Goal: Task Accomplishment & Management: Use online tool/utility

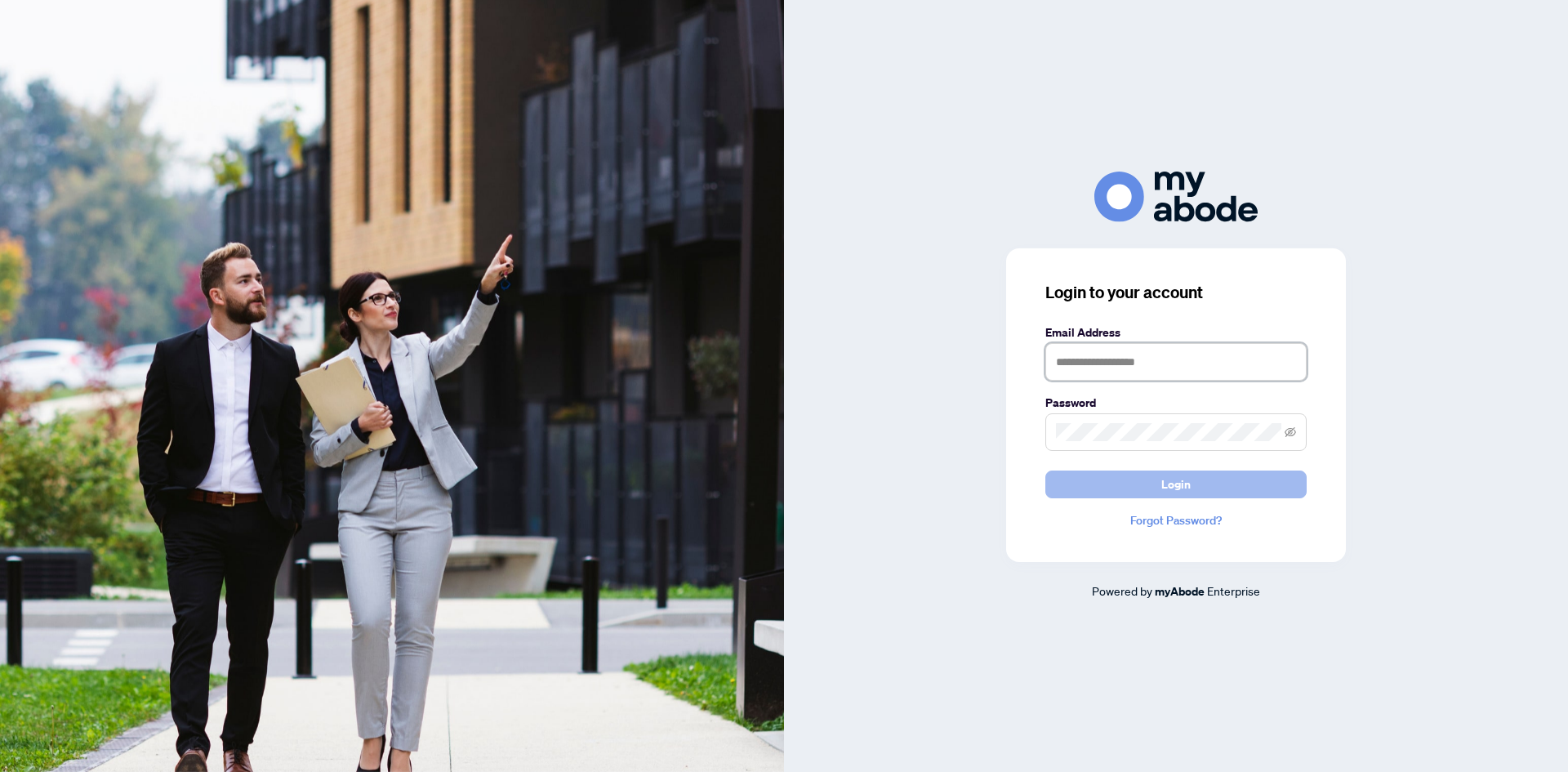
type input "**********"
click at [1238, 483] on button "Login" at bounding box center [1175, 483] width 261 height 28
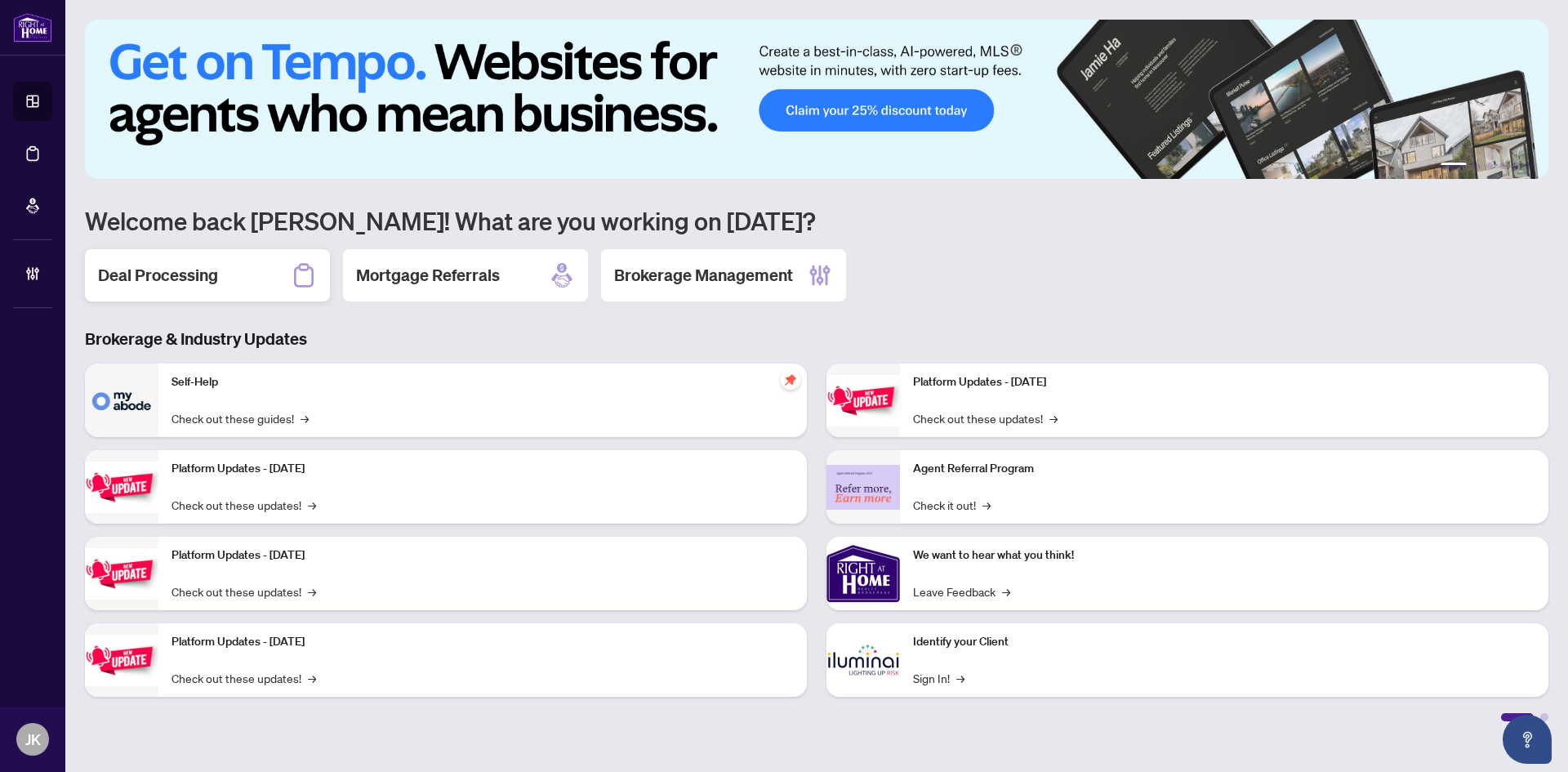
click at [233, 267] on div "Deal Processing" at bounding box center [208, 275] width 245 height 52
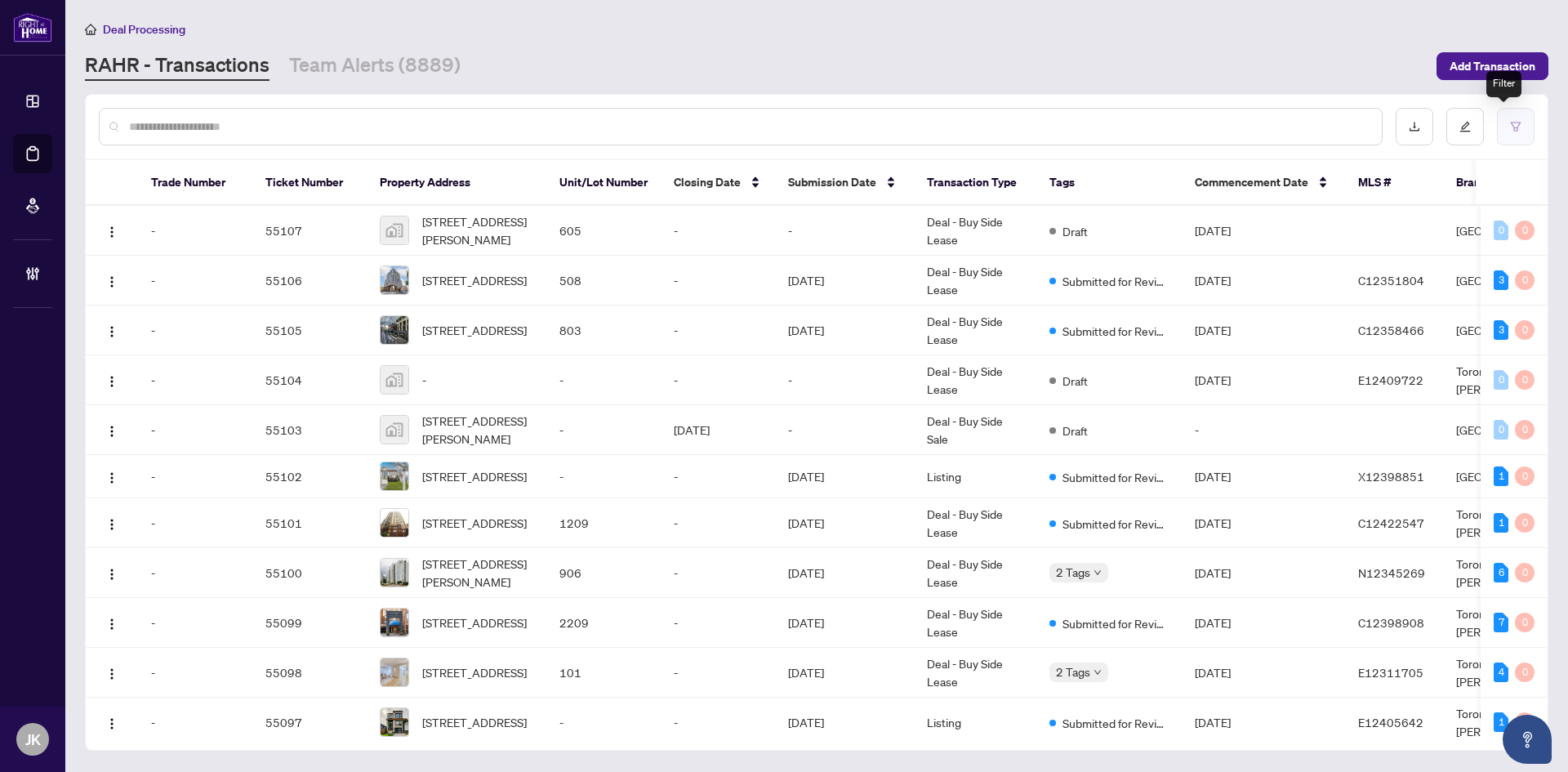
click at [1504, 139] on button "button" at bounding box center [1516, 126] width 37 height 37
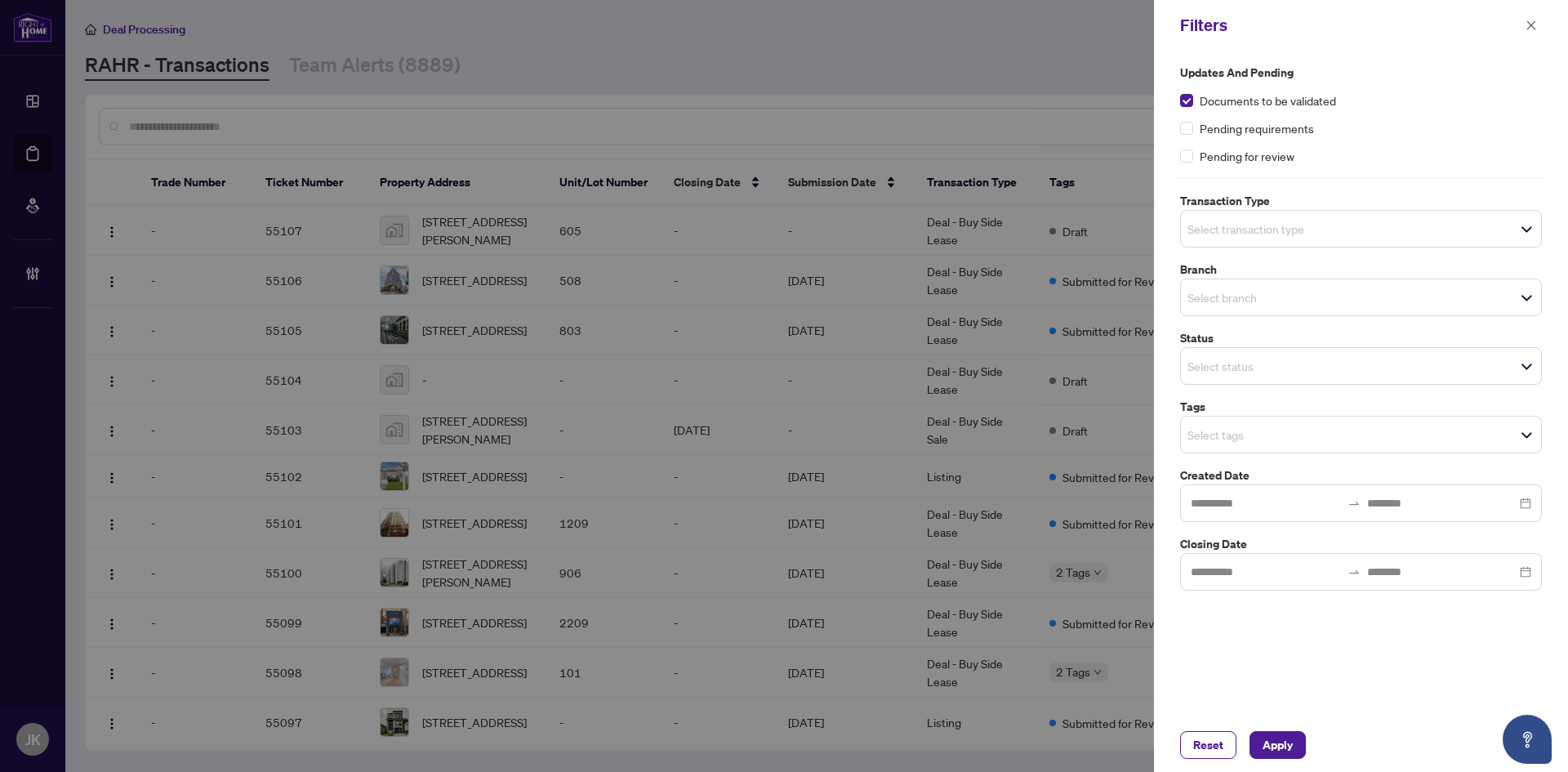
click at [1225, 227] on input "search" at bounding box center [1244, 228] width 115 height 20
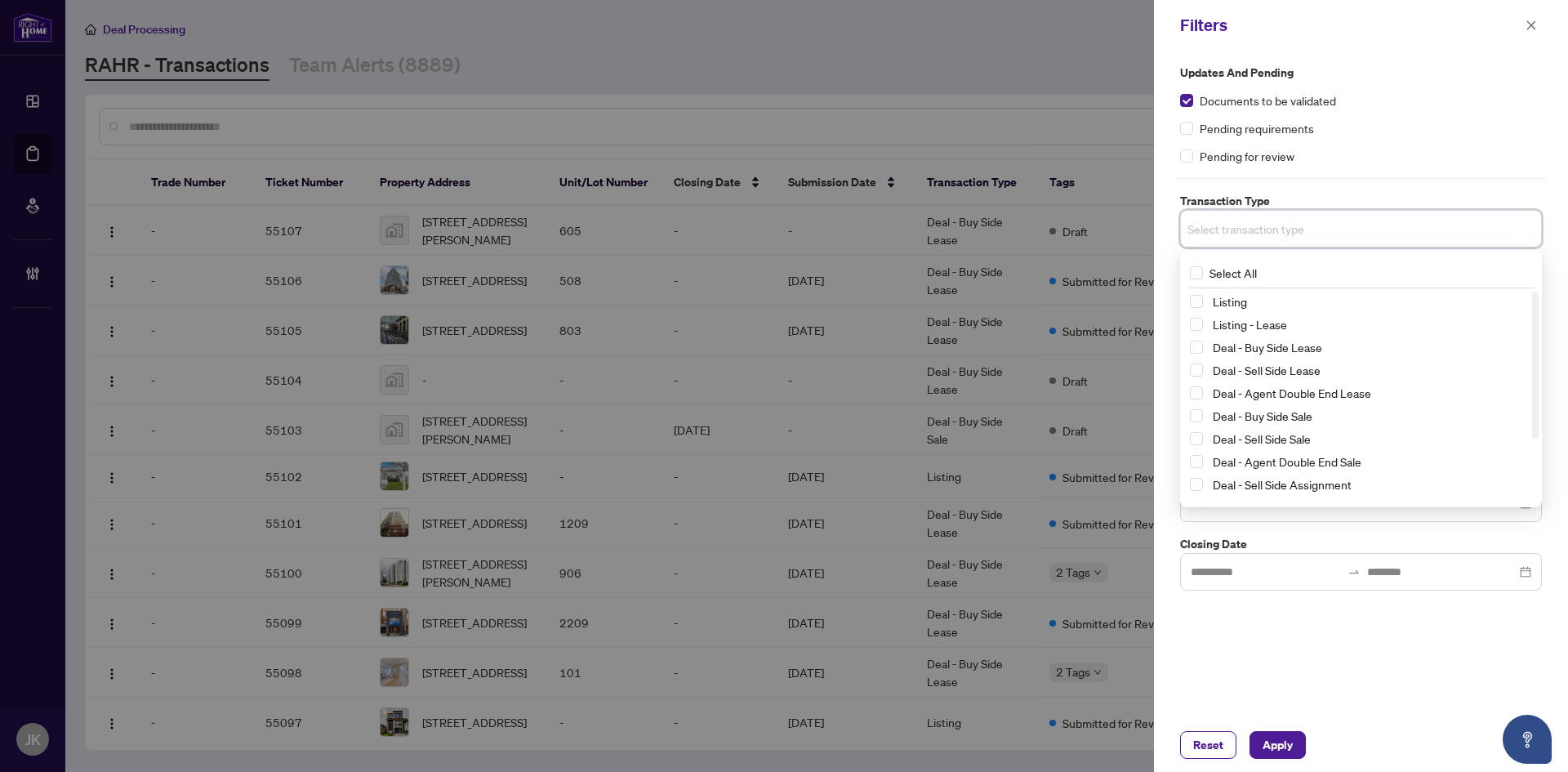
click at [1203, 352] on div "Deal - Buy Side Lease" at bounding box center [1360, 347] width 342 height 20
click at [1197, 348] on span "Select Deal - Buy Side Lease" at bounding box center [1196, 346] width 13 height 13
click at [1196, 377] on span "Select Deal - Sell Side Lease" at bounding box center [1196, 373] width 13 height 13
click at [1196, 397] on span "Select Deal - Agent Double End Lease" at bounding box center [1196, 395] width 13 height 13
click at [1198, 426] on div "Deal - Buy Side Sale" at bounding box center [1360, 418] width 342 height 20
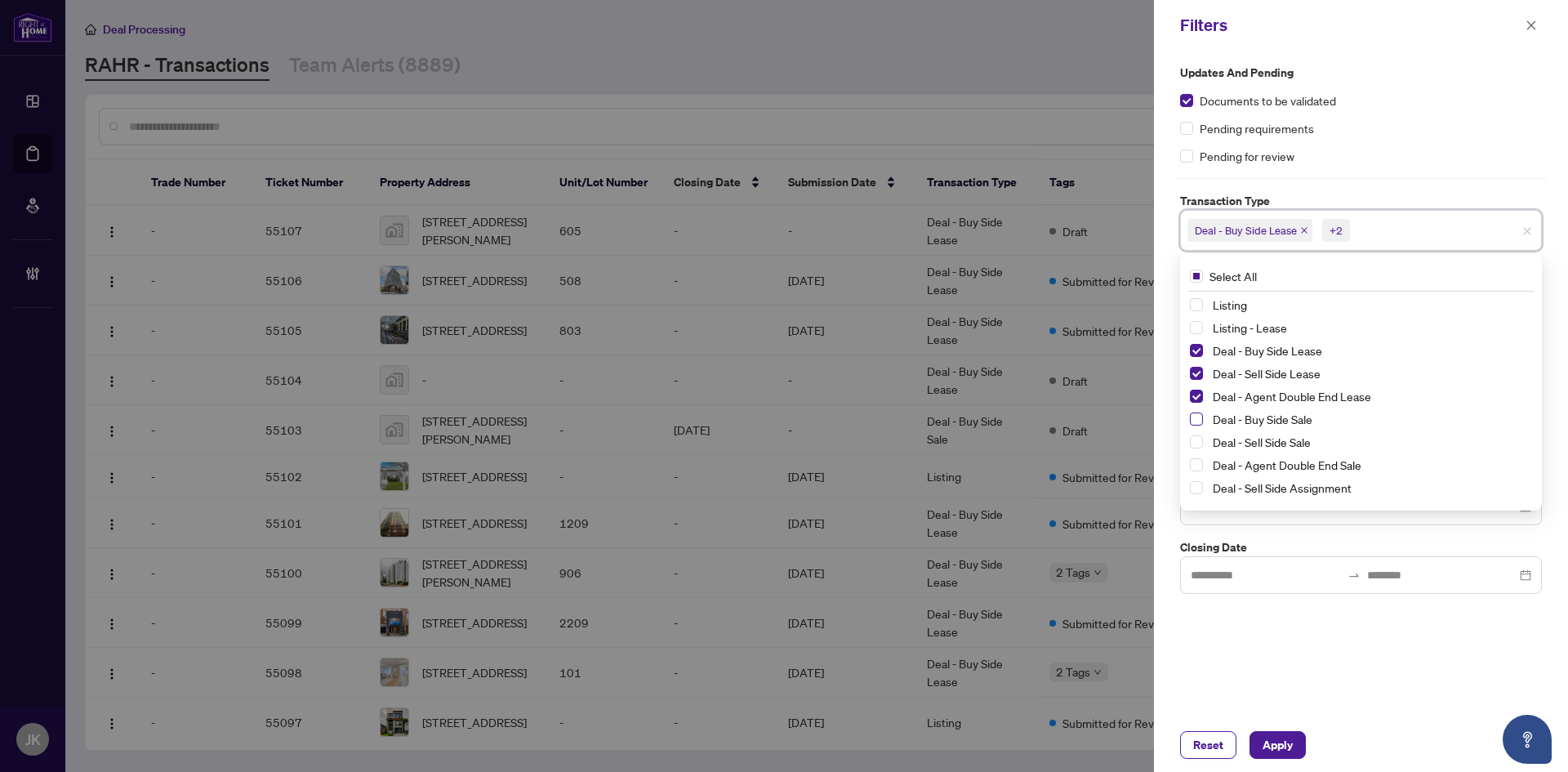
click at [1196, 423] on span "Select Deal - Buy Side Sale" at bounding box center [1196, 418] width 13 height 13
drag, startPoint x: 1191, startPoint y: 441, endPoint x: 1196, endPoint y: 452, distance: 12.1
click at [1190, 441] on span "Select Deal - Sell Side Sale" at bounding box center [1196, 442] width 13 height 13
click at [1196, 466] on span "Select Deal - Agent Double End Sale" at bounding box center [1196, 465] width 13 height 13
drag, startPoint x: 1188, startPoint y: 486, endPoint x: 1213, endPoint y: 488, distance: 25.1
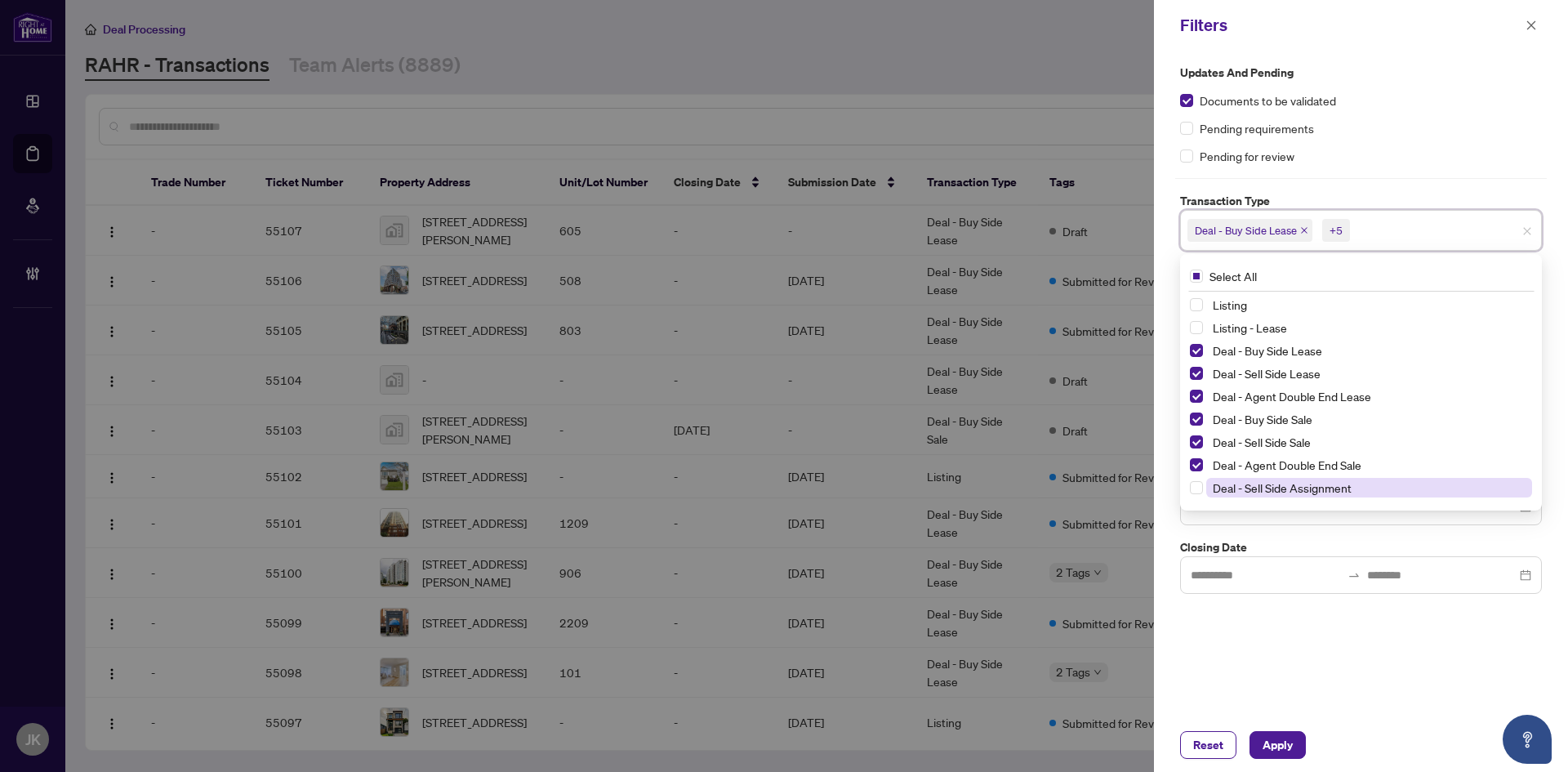
click at [1193, 489] on div "Listing Listing - Lease Deal - Buy Side Lease Deal - Sell Side Lease Deal - Age…" at bounding box center [1361, 420] width 355 height 251
click at [1204, 494] on div "Deal - Sell Side Assignment" at bounding box center [1360, 488] width 342 height 20
click at [1197, 490] on span "Select Deal - Sell Side Assignment" at bounding box center [1196, 487] width 13 height 13
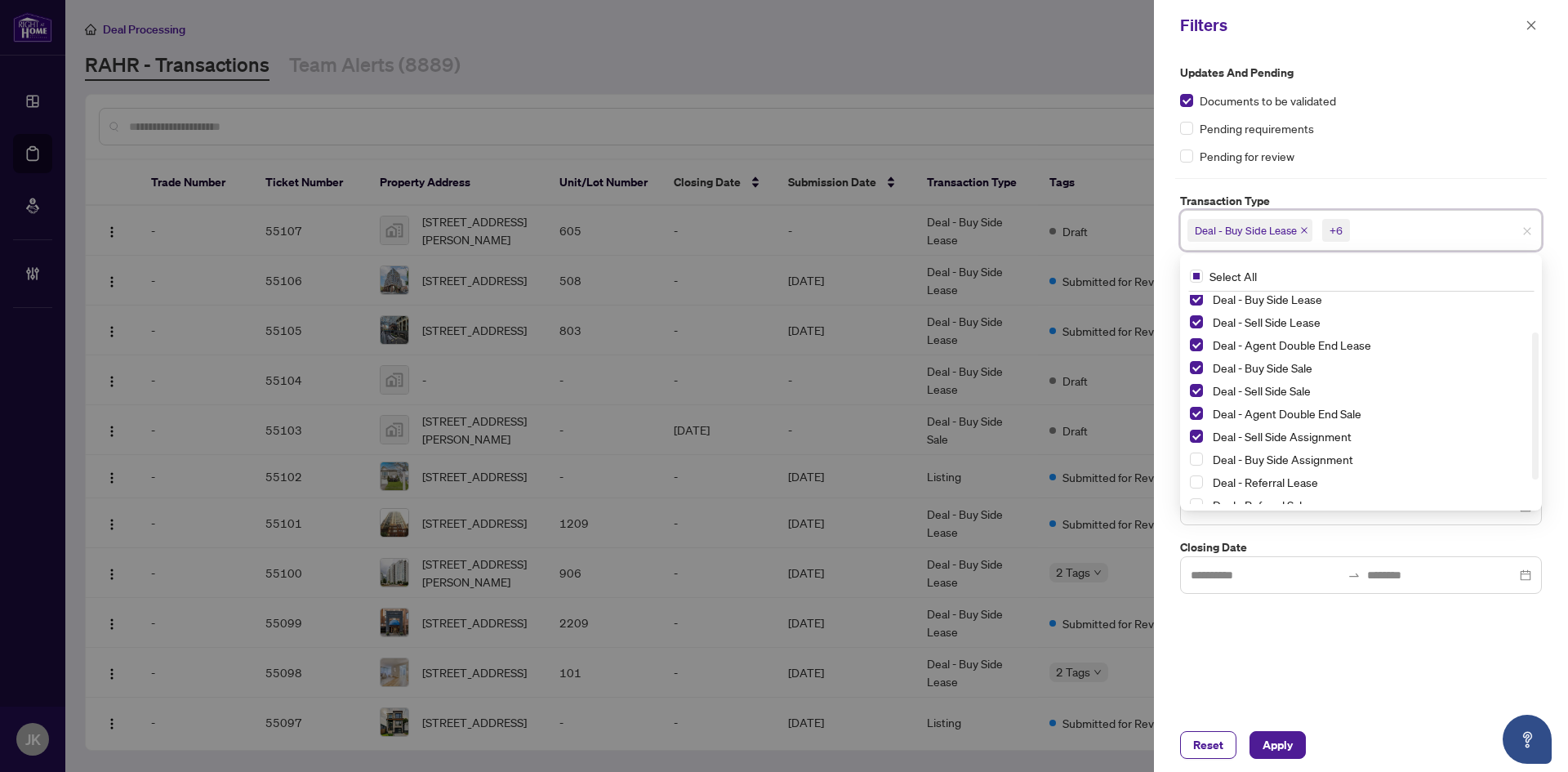
scroll to position [54, 0]
drag, startPoint x: 1536, startPoint y: 398, endPoint x: 1536, endPoint y: 435, distance: 37.0
click at [1536, 435] on div at bounding box center [1534, 405] width 6 height 147
click at [1190, 458] on span "Select Deal - Buy Side Assignment" at bounding box center [1196, 456] width 13 height 13
click at [1430, 720] on div "Reset Apply" at bounding box center [1361, 744] width 414 height 54
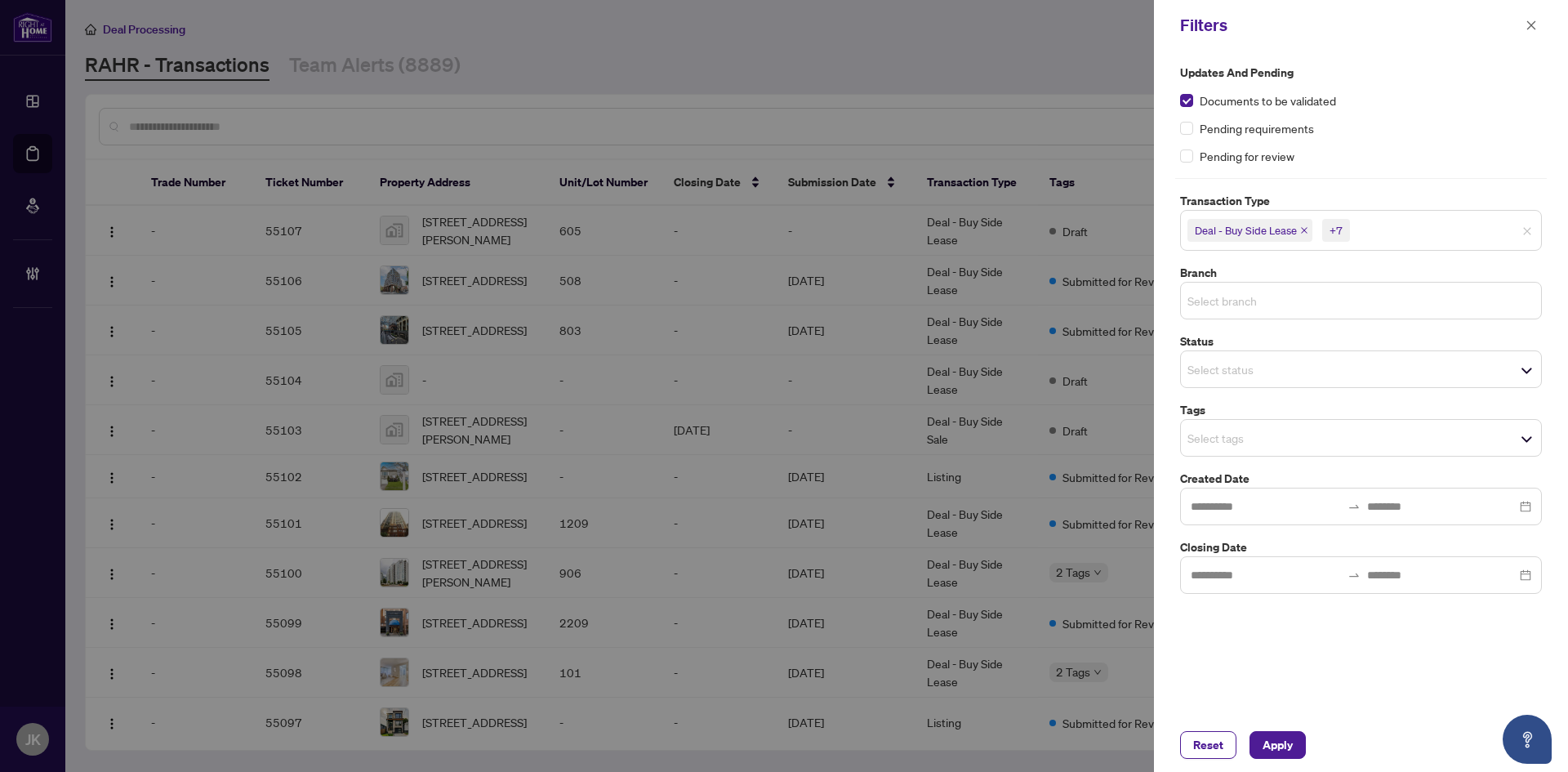
click at [1255, 303] on input "search" at bounding box center [1244, 300] width 115 height 20
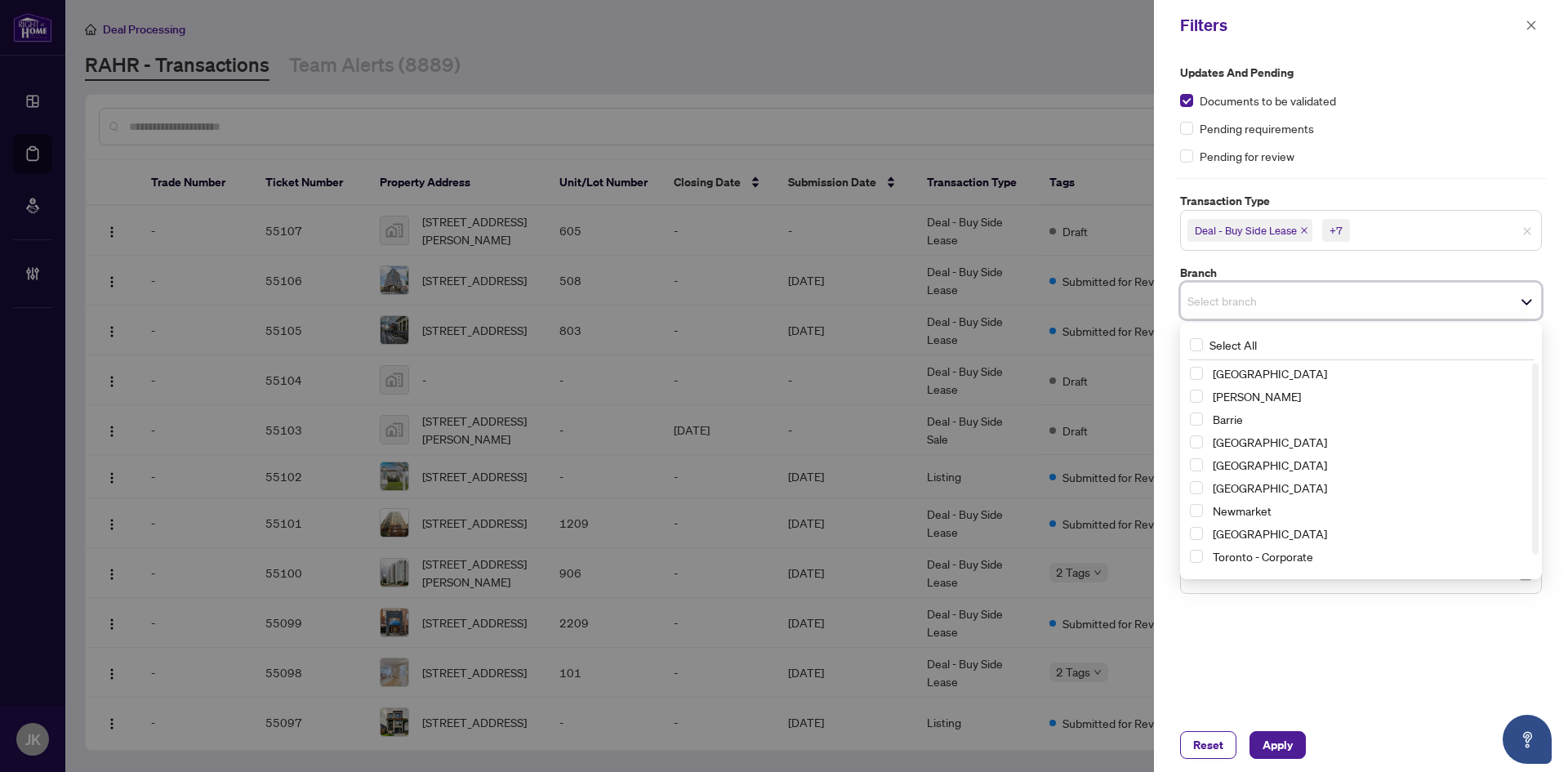
drag, startPoint x: 1539, startPoint y: 442, endPoint x: 1537, endPoint y: 479, distance: 37.1
click at [1534, 478] on div "Select All [GEOGRAPHIC_DATA] [GEOGRAPHIC_DATA][PERSON_NAME][GEOGRAPHIC_DATA] [G…" at bounding box center [1360, 450] width 362 height 257
drag, startPoint x: 1537, startPoint y: 479, endPoint x: 1532, endPoint y: 550, distance: 71.2
click at [1532, 550] on div at bounding box center [1534, 476] width 6 height 191
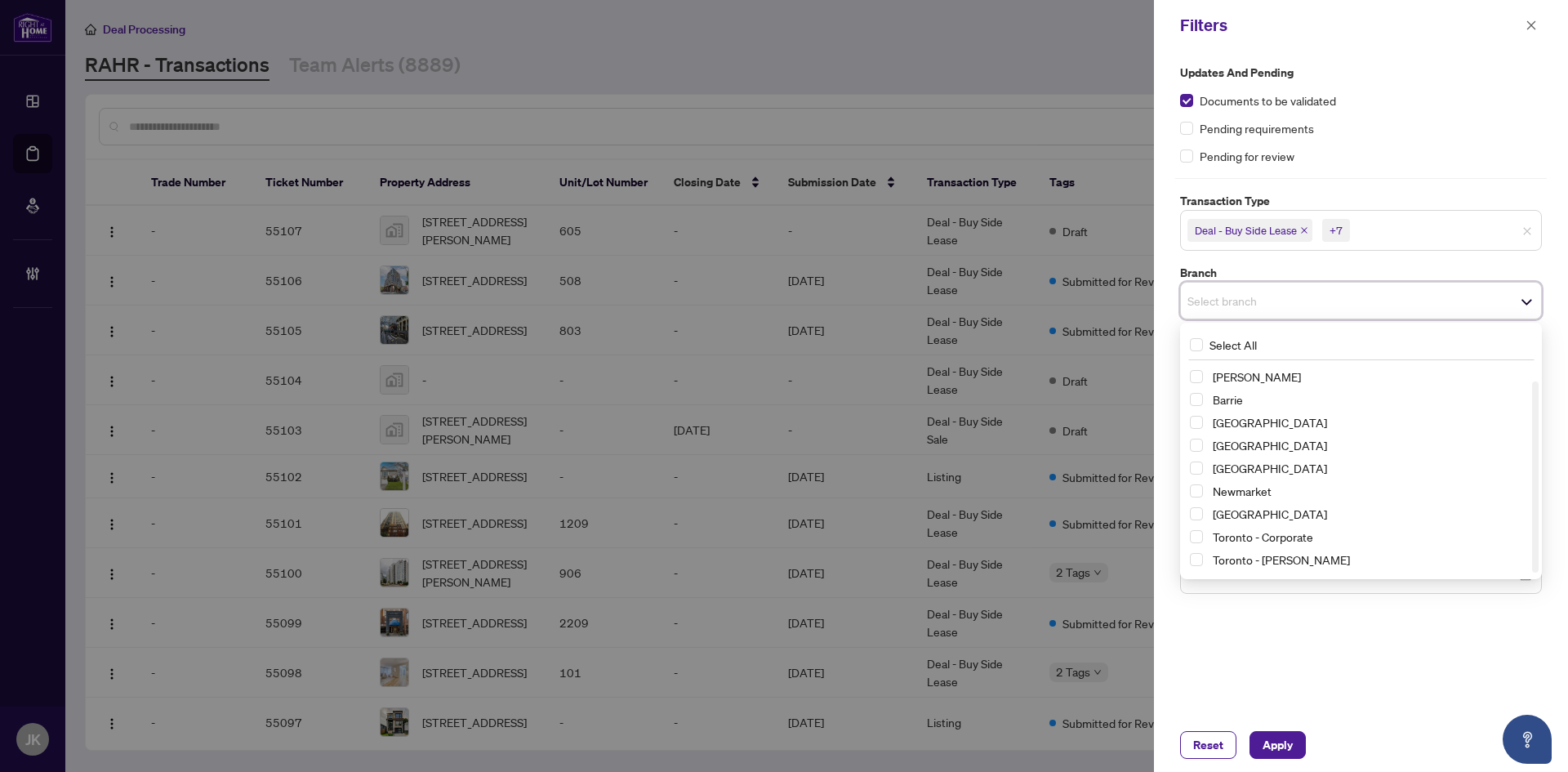
click at [1188, 539] on div "[GEOGRAPHIC_DATA] [GEOGRAPHIC_DATA][PERSON_NAME][GEOGRAPHIC_DATA] [GEOGRAPHIC_D…" at bounding box center [1361, 458] width 355 height 228
click at [1197, 538] on span "Select Toronto - Corporate" at bounding box center [1196, 536] width 13 height 13
click at [1199, 569] on span "Select Toronto - Don Mills" at bounding box center [1196, 562] width 13 height 13
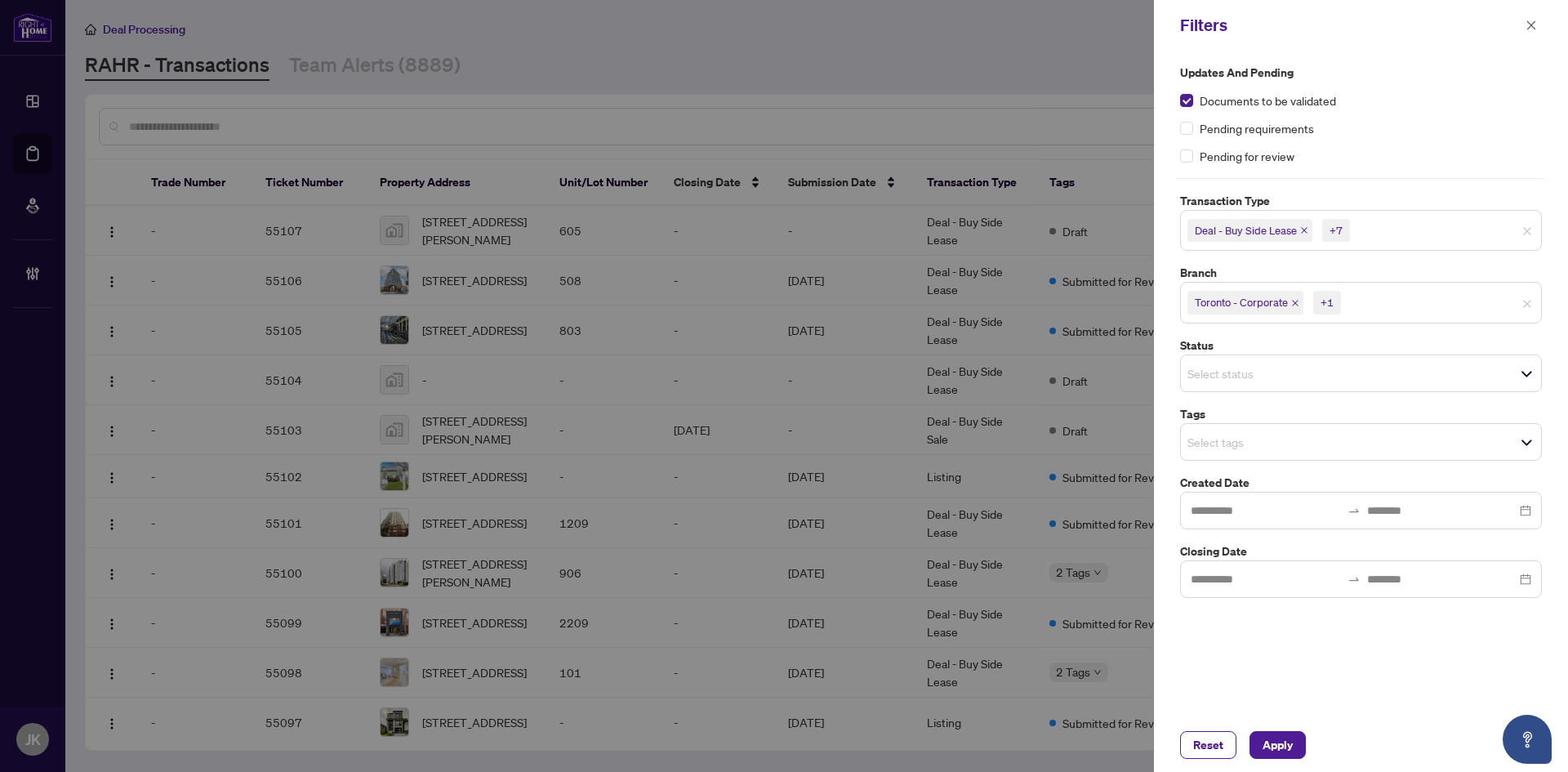
click at [1337, 633] on div "Updates and Pending Documents to be validated Pending requirements Pending for …" at bounding box center [1361, 384] width 414 height 667
click at [1281, 435] on input "search" at bounding box center [1244, 442] width 115 height 20
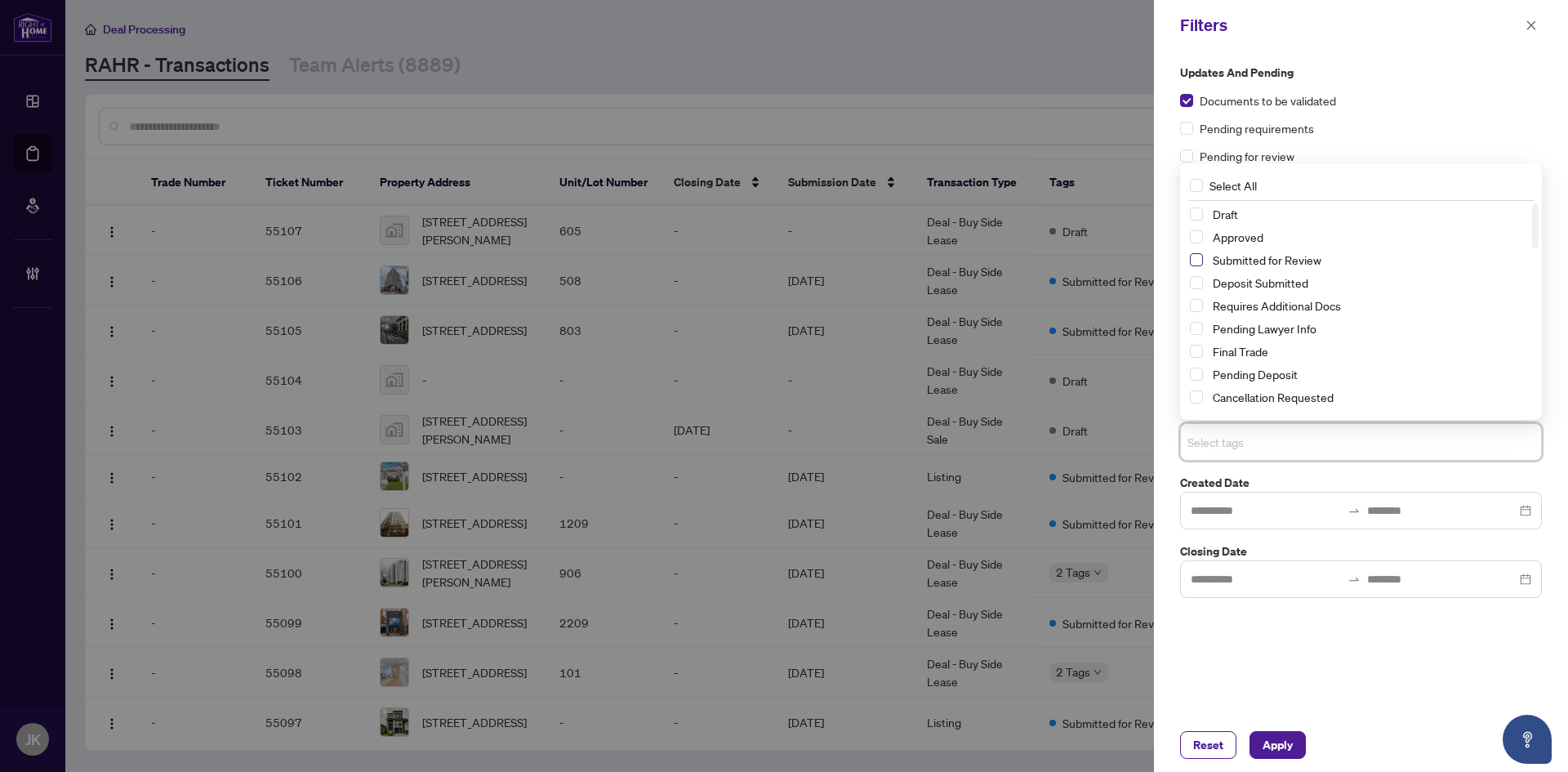
click at [1199, 263] on span "Select Submitted for Review" at bounding box center [1196, 259] width 13 height 13
drag, startPoint x: 1262, startPoint y: 742, endPoint x: 1254, endPoint y: 743, distance: 8.1
click at [1262, 742] on span "Apply" at bounding box center [1277, 744] width 30 height 26
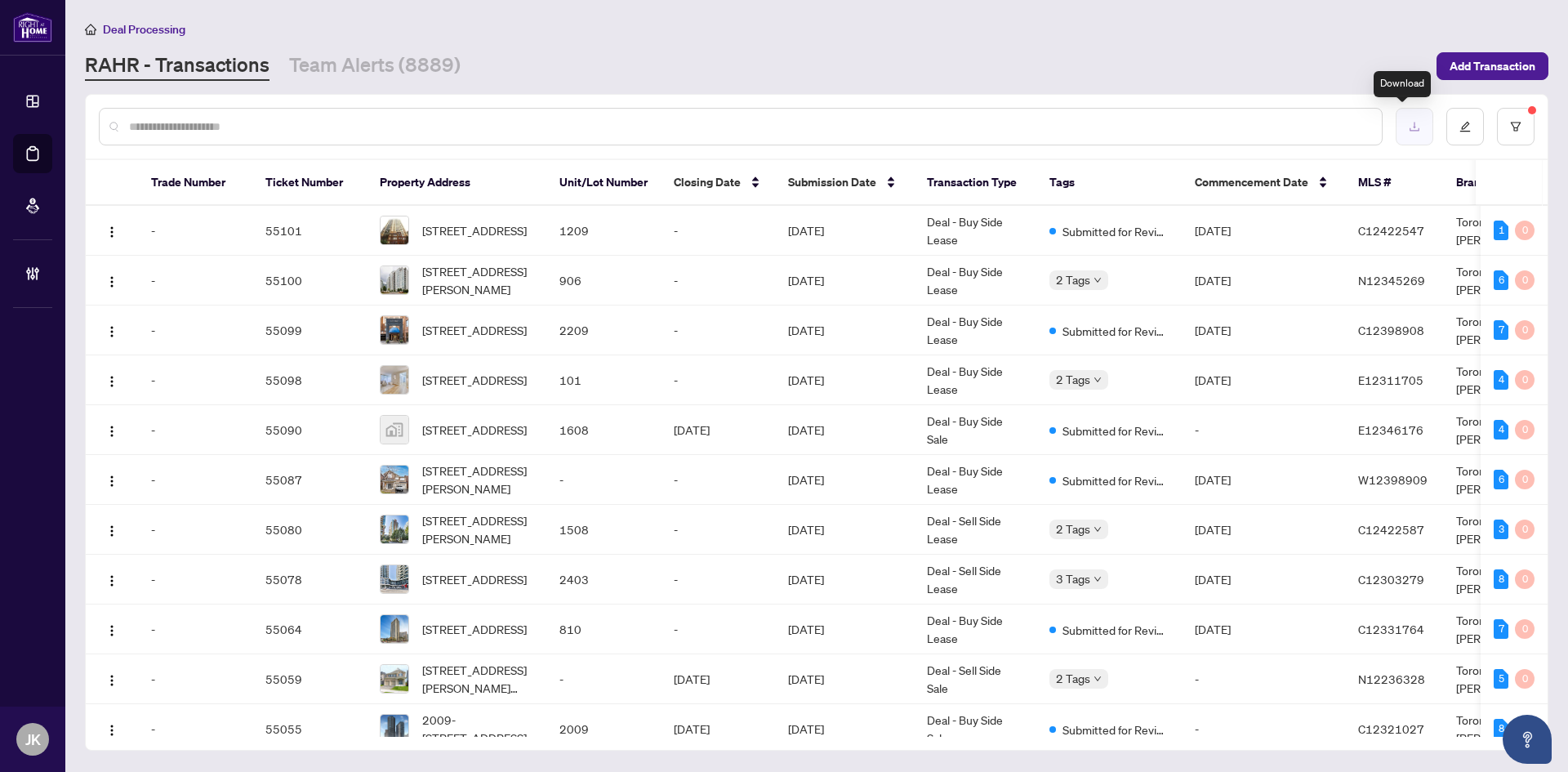
click at [1396, 131] on button "button" at bounding box center [1414, 126] width 37 height 37
